Goal: Information Seeking & Learning: Learn about a topic

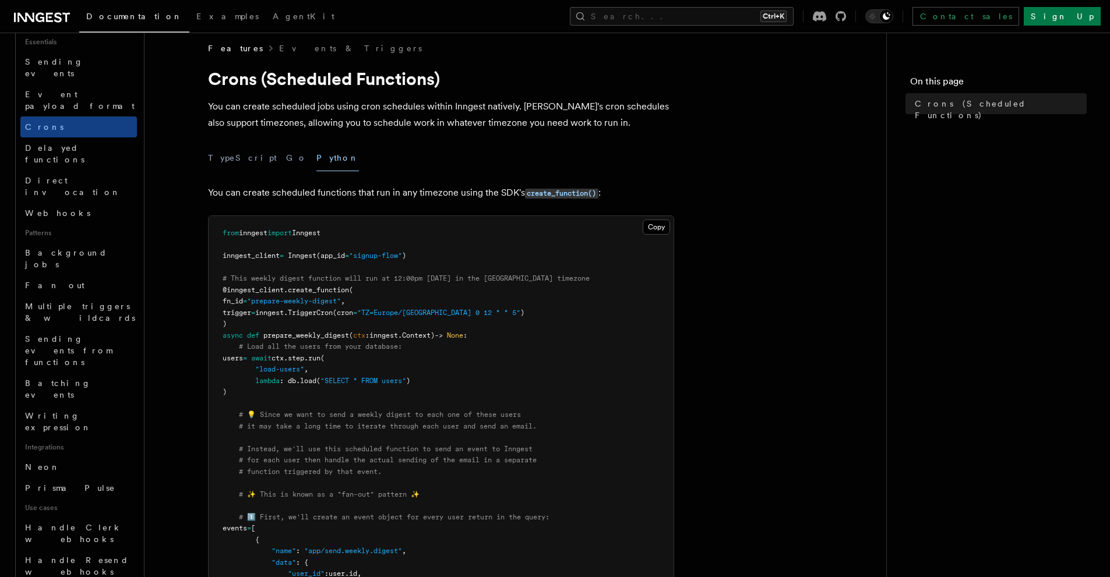
scroll to position [358, 0]
click at [93, 460] on link "Neon" at bounding box center [78, 470] width 117 height 21
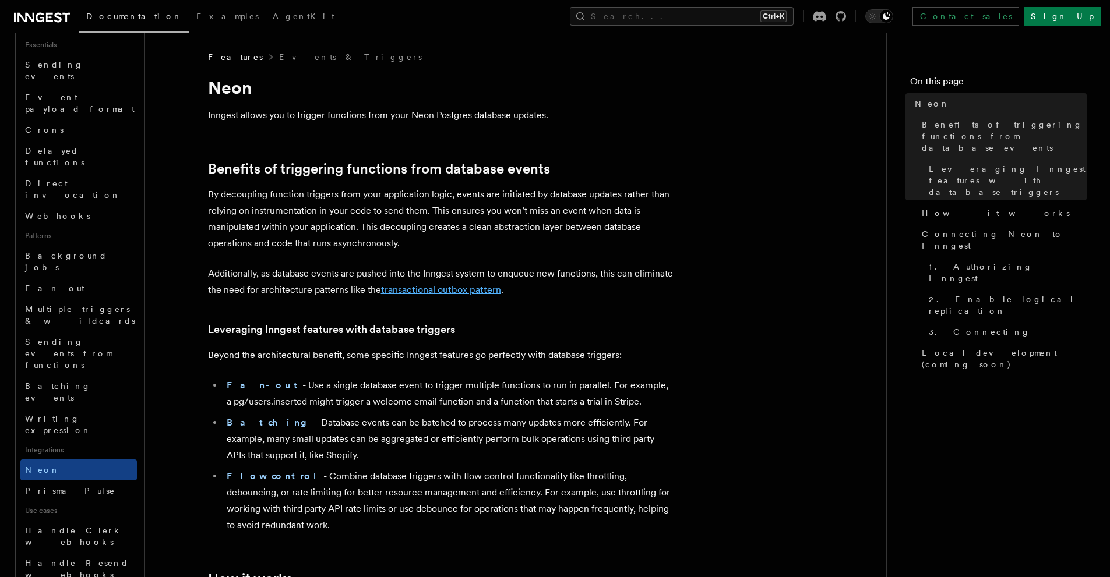
click at [429, 284] on link "transactional outbox pattern" at bounding box center [441, 289] width 120 height 11
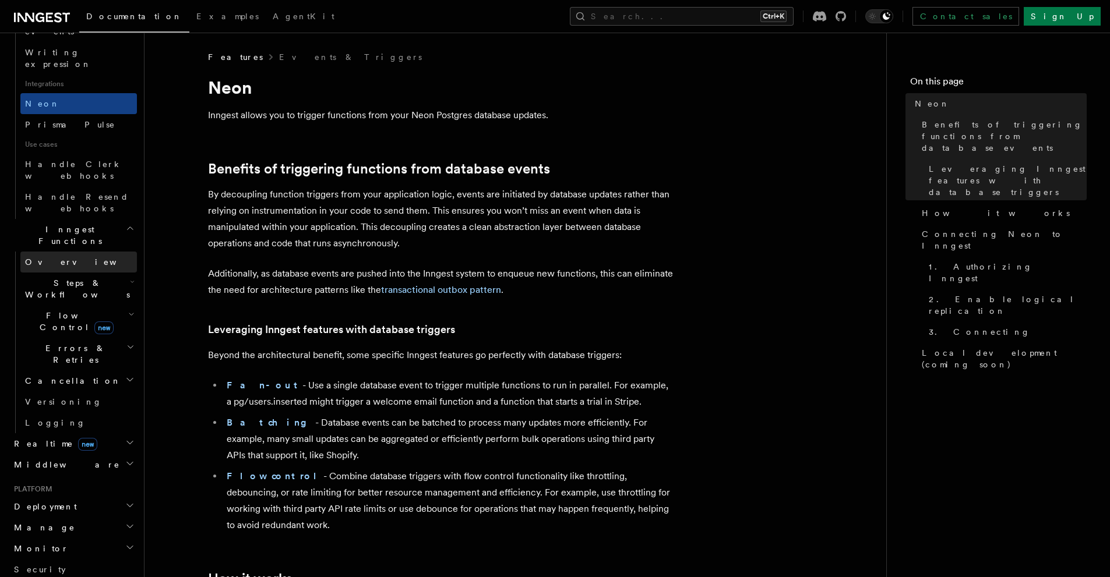
scroll to position [725, 0]
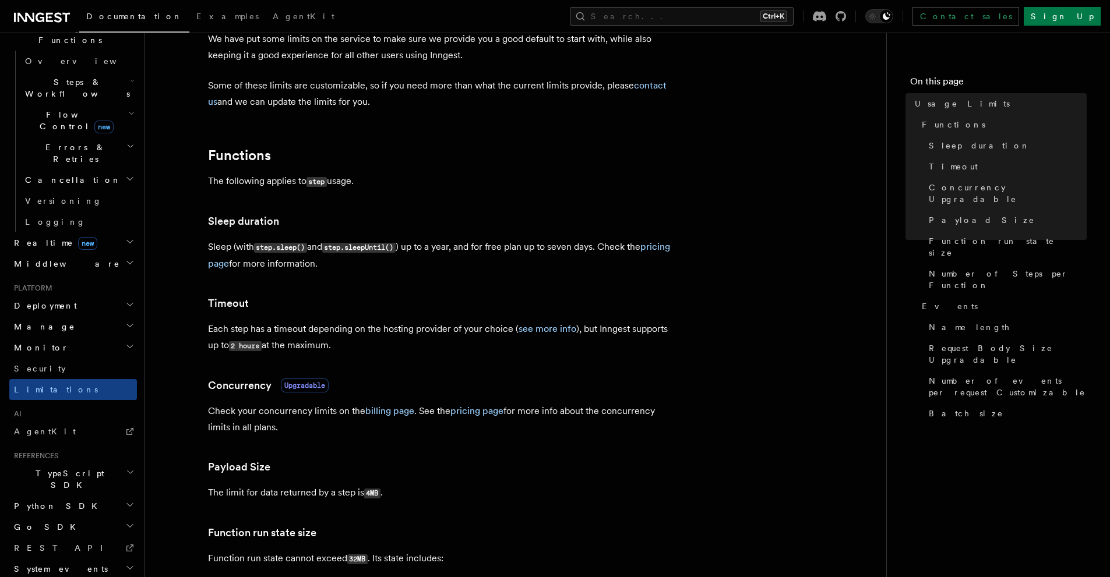
scroll to position [75, 0]
click at [238, 268] on link "pricing page" at bounding box center [439, 257] width 462 height 28
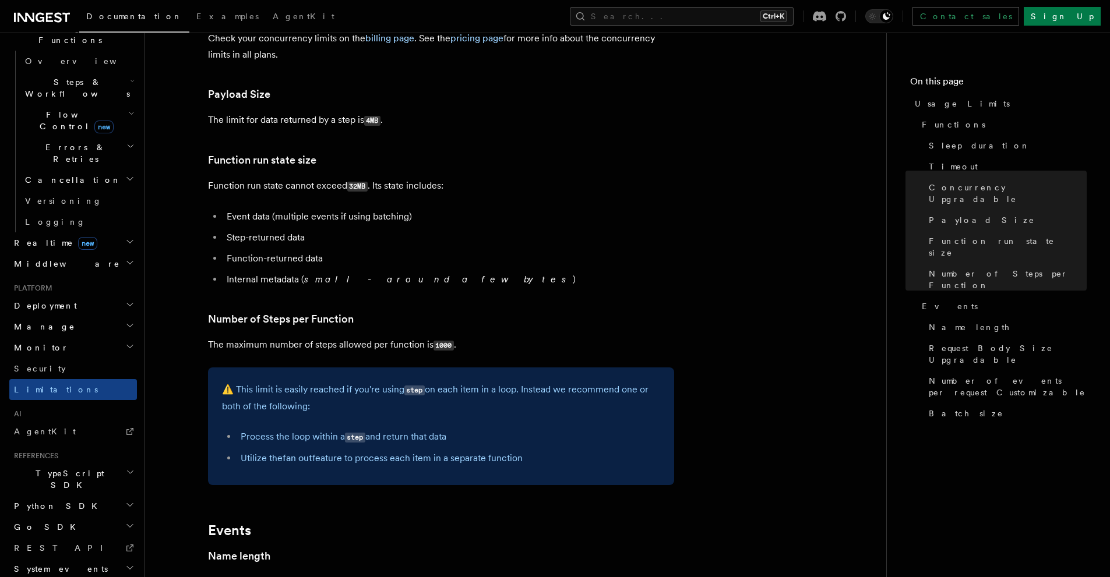
scroll to position [450, 0]
click at [790, 33] on article "Platform Usage Limits We have put some limits on the service to make sure we pr…" at bounding box center [515, 400] width 704 height 1598
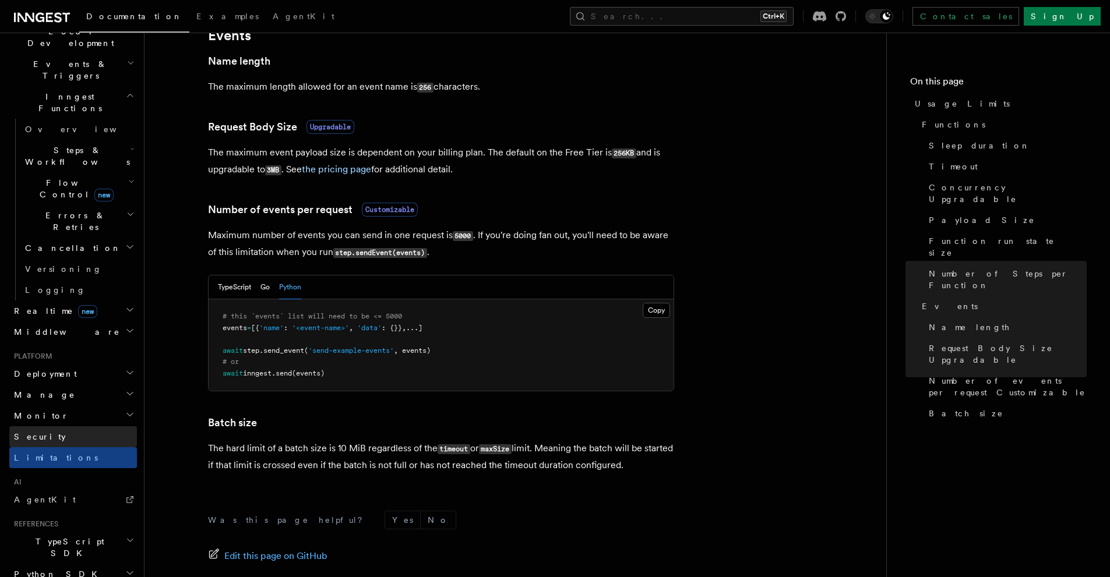
scroll to position [286, 0]
click at [105, 364] on h2 "Deployment" at bounding box center [73, 374] width 128 height 21
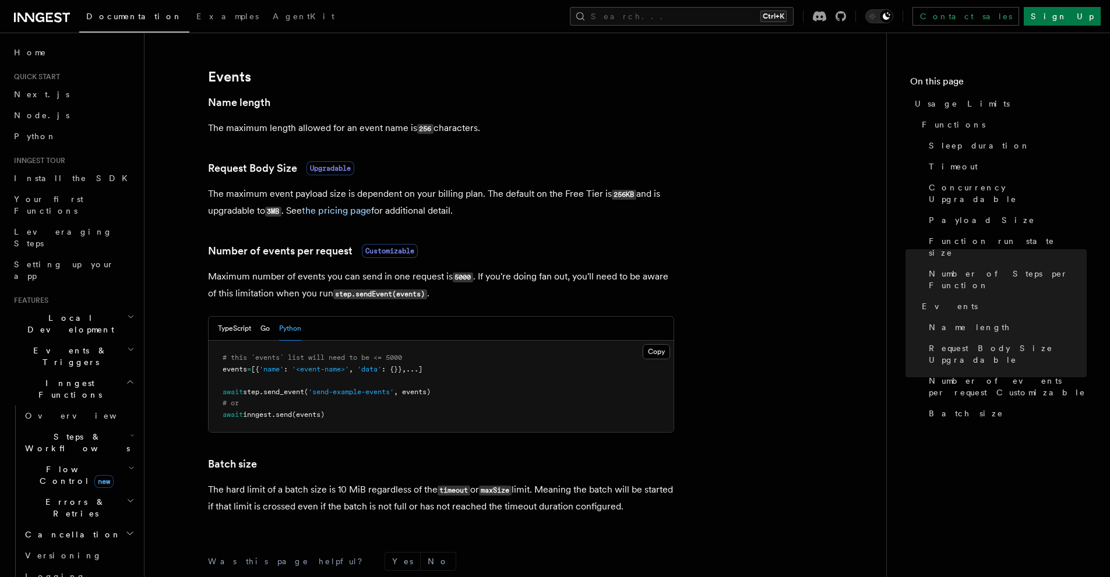
scroll to position [898, 0]
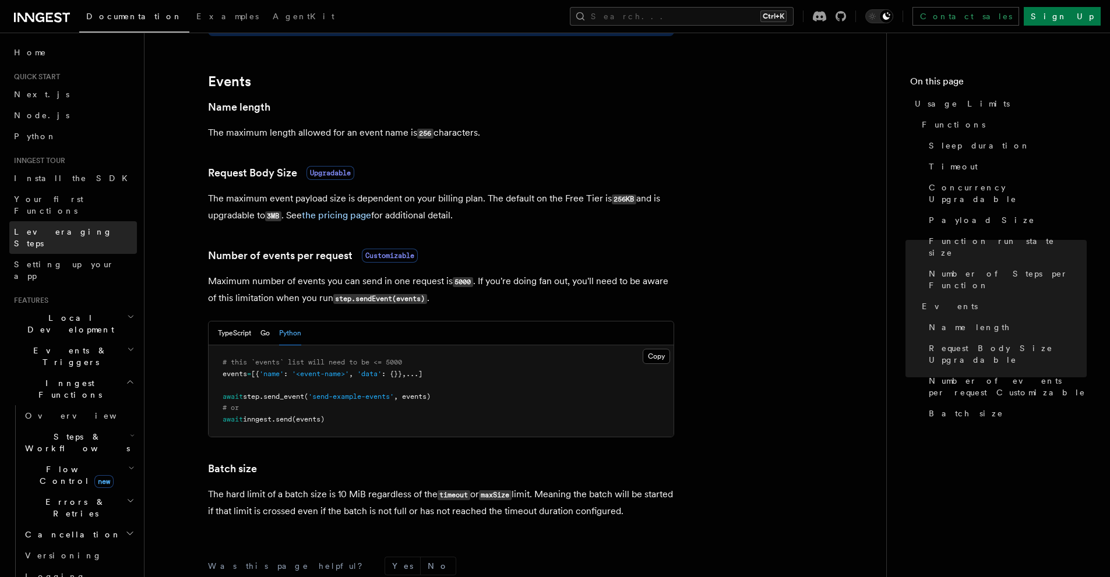
click at [101, 228] on link "Leveraging Steps" at bounding box center [73, 237] width 128 height 33
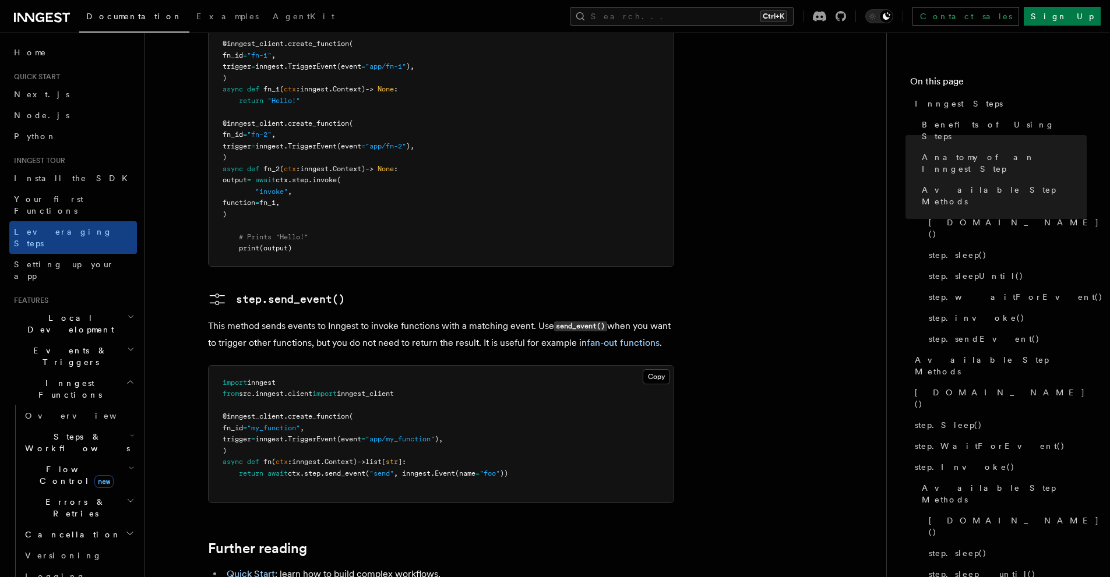
scroll to position [2413, 0]
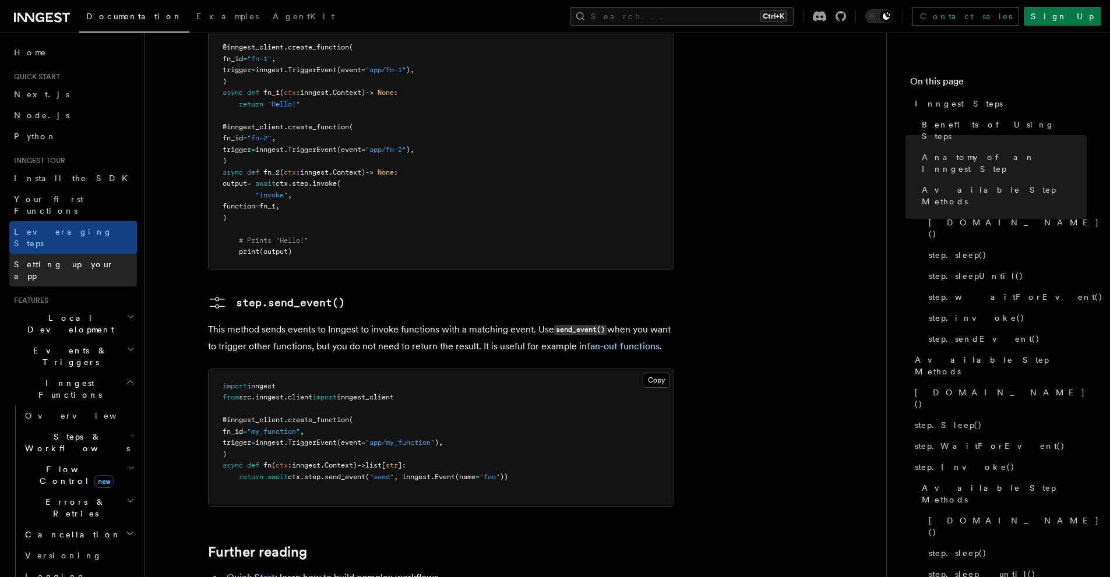
click at [50, 260] on span "Setting up your app" at bounding box center [64, 270] width 100 height 21
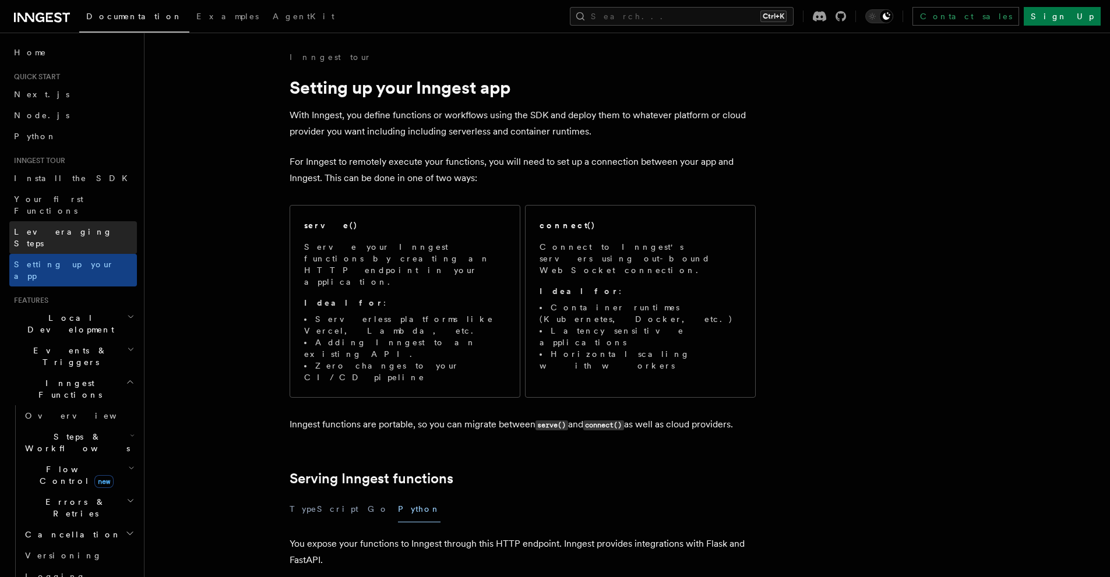
click at [15, 227] on span "Leveraging Steps" at bounding box center [63, 237] width 98 height 21
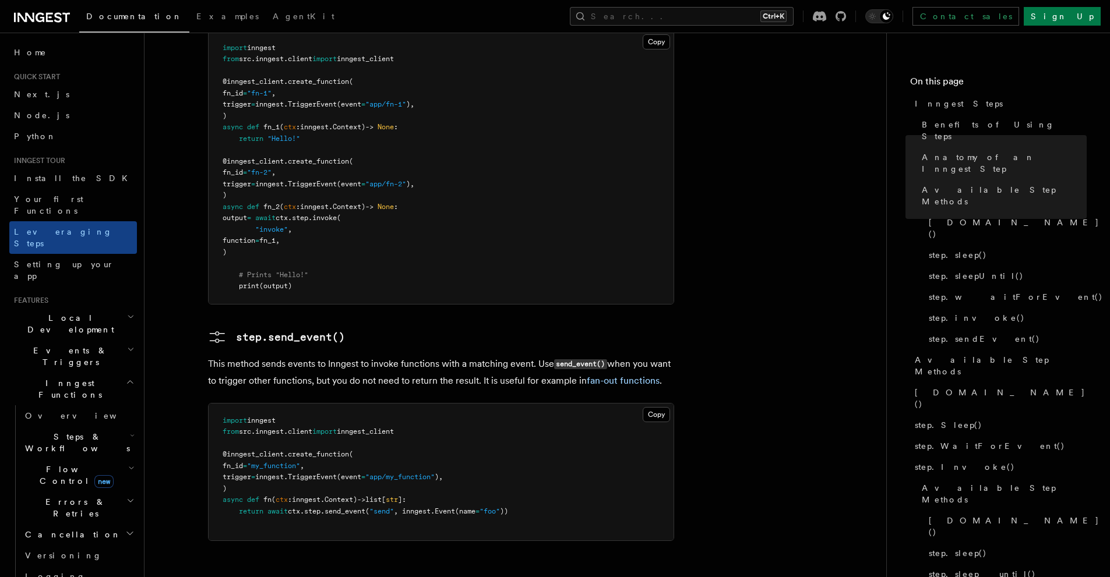
scroll to position [2376, 0]
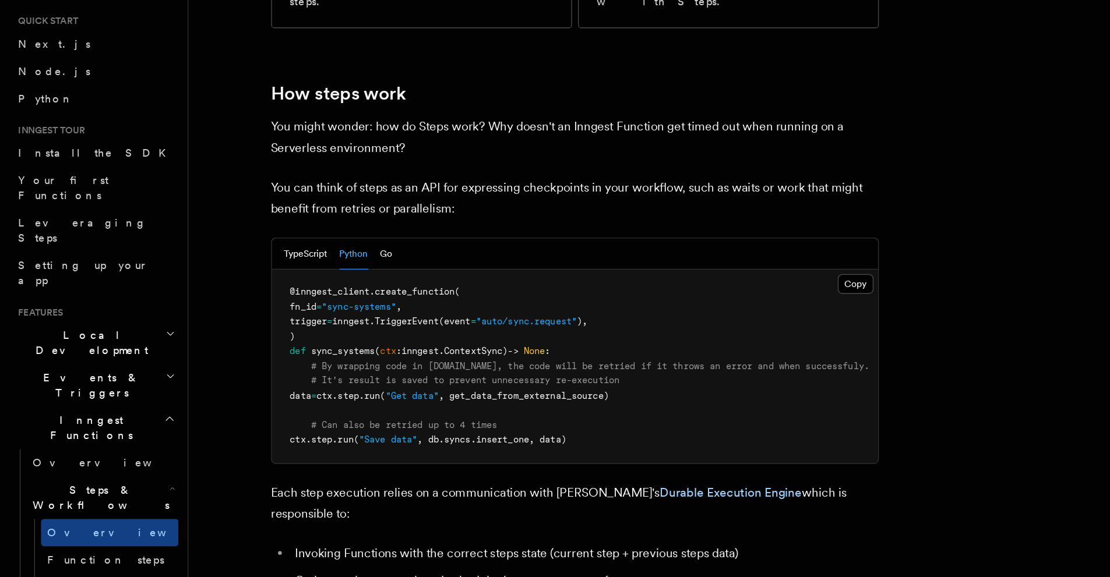
click at [95, 340] on h2 "Events & Triggers" at bounding box center [73, 356] width 128 height 33
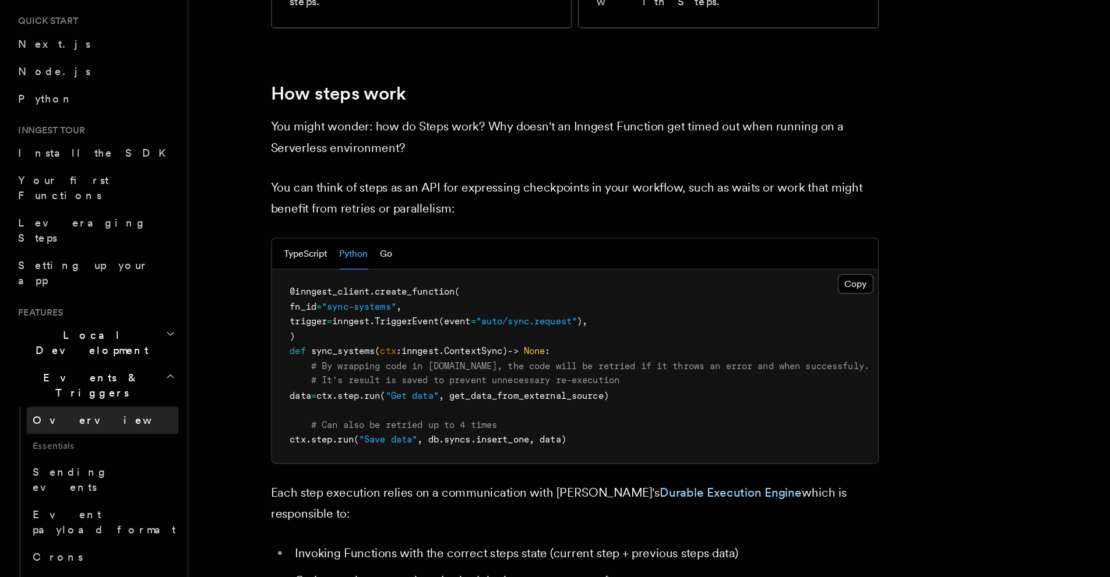
click at [74, 373] on link "Overview" at bounding box center [78, 383] width 117 height 21
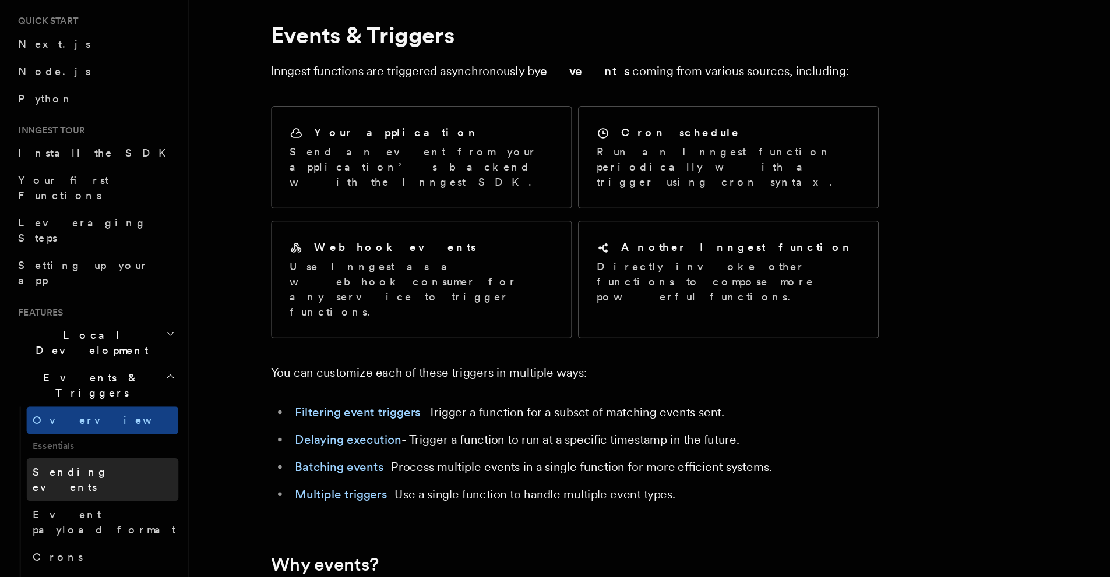
click at [86, 413] on link "Sending events" at bounding box center [78, 429] width 117 height 33
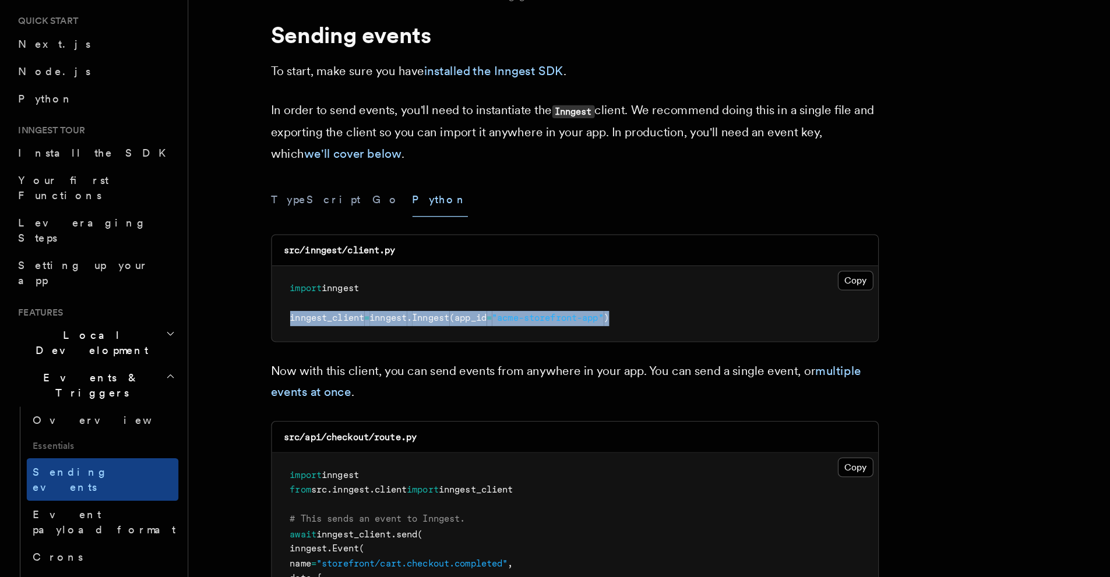
drag, startPoint x: 499, startPoint y: 303, endPoint x: 216, endPoint y: 312, distance: 282.7
click at [216, 312] on pre "import inngest inngest_client = inngest . Inngest (app_id = "acme-storefront-ap…" at bounding box center [441, 294] width 465 height 58
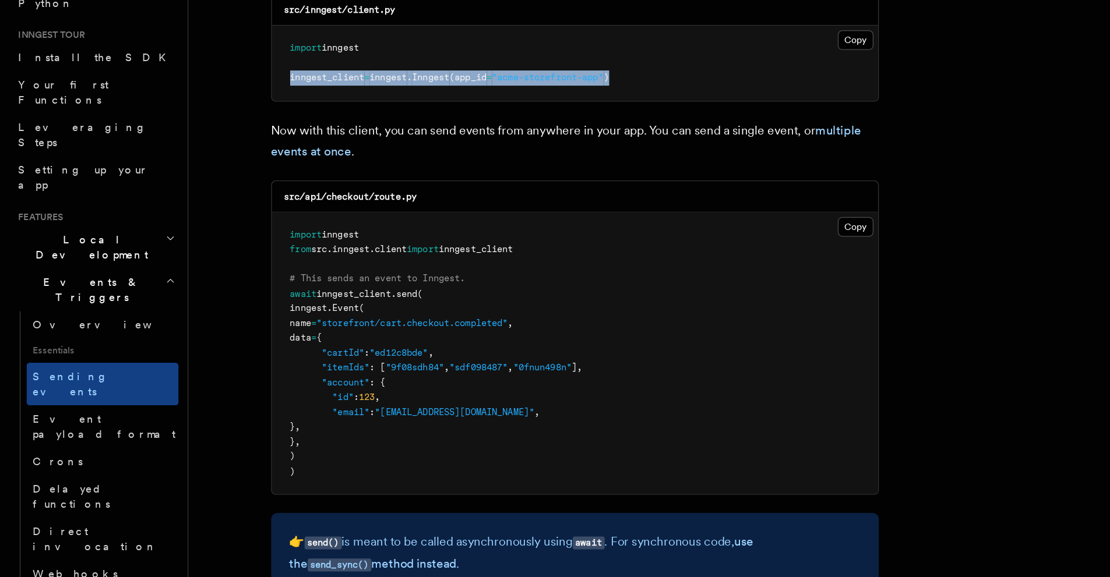
scroll to position [116, 0]
